Goal: Task Accomplishment & Management: Manage account settings

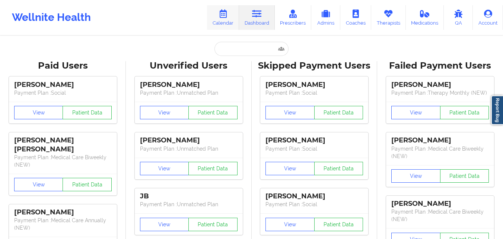
click at [225, 10] on icon at bounding box center [223, 14] width 10 height 8
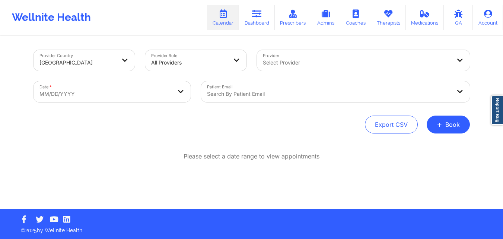
select select "2025-8"
select select "2025-9"
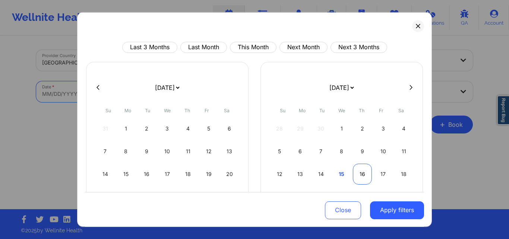
click at [354, 167] on div "16" at bounding box center [362, 173] width 19 height 21
select select "2025-9"
select select "2025-10"
select select "2025-9"
select select "2025-10"
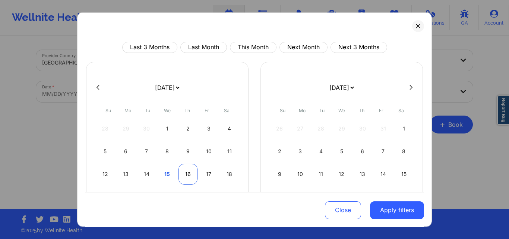
click at [179, 167] on div "16" at bounding box center [187, 173] width 19 height 21
select select "2025-9"
select select "2025-10"
drag, startPoint x: 187, startPoint y: 174, endPoint x: 197, endPoint y: 179, distance: 11.5
click at [197, 179] on div "12 13 14 15 16 17 18" at bounding box center [167, 173] width 143 height 21
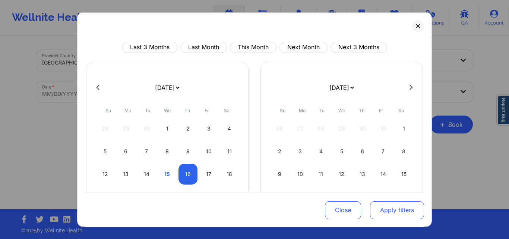
click at [371, 205] on button "Apply filters" at bounding box center [397, 210] width 54 height 18
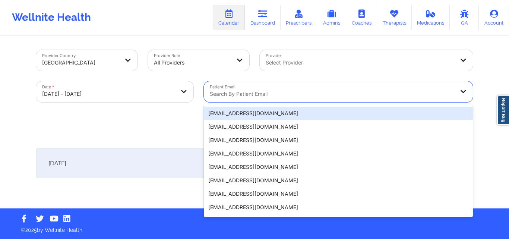
click at [311, 92] on div at bounding box center [332, 93] width 244 height 9
paste input "[EMAIL_ADDRESS][DOMAIN_NAME]"
type input "[EMAIL_ADDRESS][DOMAIN_NAME]"
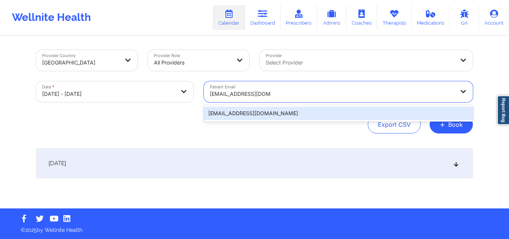
click at [309, 115] on div "[EMAIL_ADDRESS][DOMAIN_NAME]" at bounding box center [338, 112] width 269 height 13
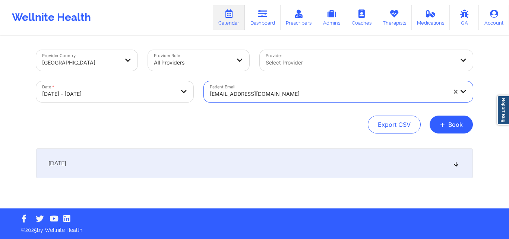
click at [458, 166] on div "[DATE]" at bounding box center [254, 163] width 436 height 30
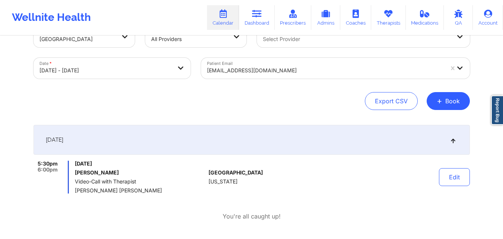
scroll to position [24, 0]
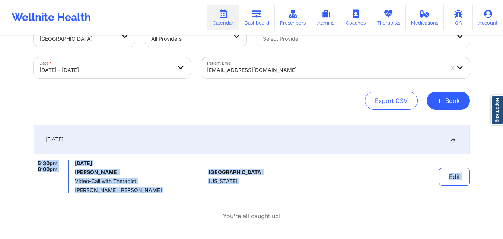
copy div "5:30pm 6:00pm [DATE] [PERSON_NAME] Video-Call with Therapist [PERSON_NAME] [PER…"
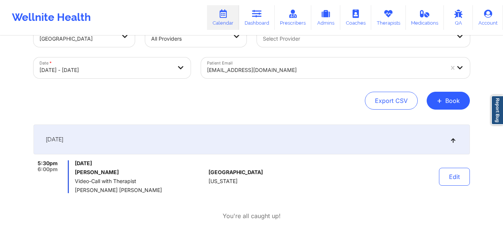
scroll to position [84, 0]
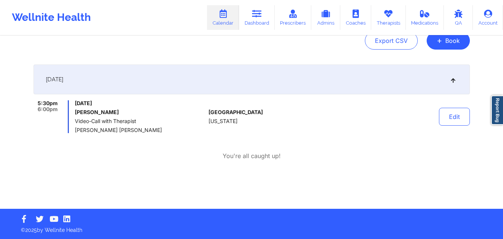
drag, startPoint x: 136, startPoint y: 194, endPoint x: 226, endPoint y: 242, distance: 102.4
click at [226, 155] on html "Wellnite Health Calendar Dashboard Prescribers Admins Coaches Therapists Medica…" at bounding box center [251, 35] width 503 height 239
click at [377, 14] on link "Therapists" at bounding box center [388, 17] width 35 height 25
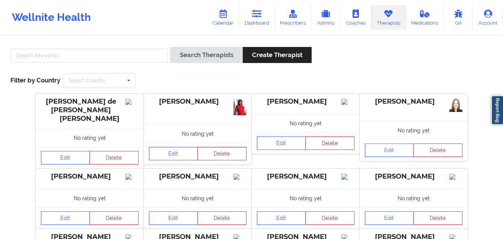
click at [396, 45] on div "Search Therapists Create Therapist Filter by Country Select Country [GEOGRAPHIC…" at bounding box center [251, 67] width 493 height 51
click at [128, 55] on input "text" at bounding box center [88, 55] width 157 height 14
paste input "[PERSON_NAME] [PERSON_NAME]"
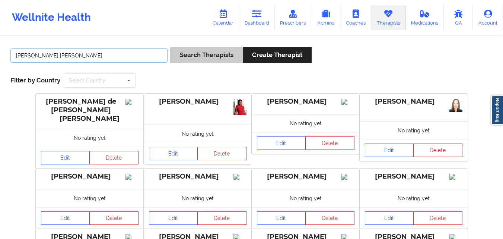
type input "[PERSON_NAME] [PERSON_NAME]"
click at [185, 57] on button "Search Therapists" at bounding box center [206, 55] width 72 height 16
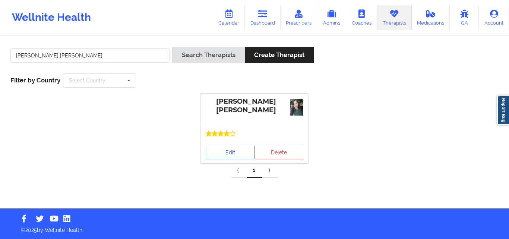
click at [225, 155] on link "Edit" at bounding box center [230, 152] width 49 height 13
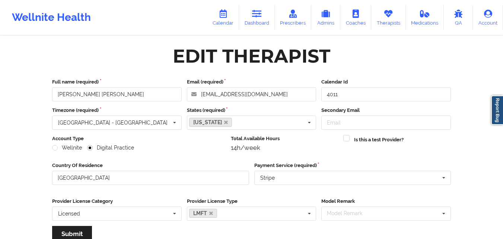
click at [268, 85] on label "Email (required)" at bounding box center [252, 81] width 130 height 7
click at [268, 87] on input "[EMAIL_ADDRESS][DOMAIN_NAME]" at bounding box center [252, 94] width 130 height 14
